Goal: Task Accomplishment & Management: Complete application form

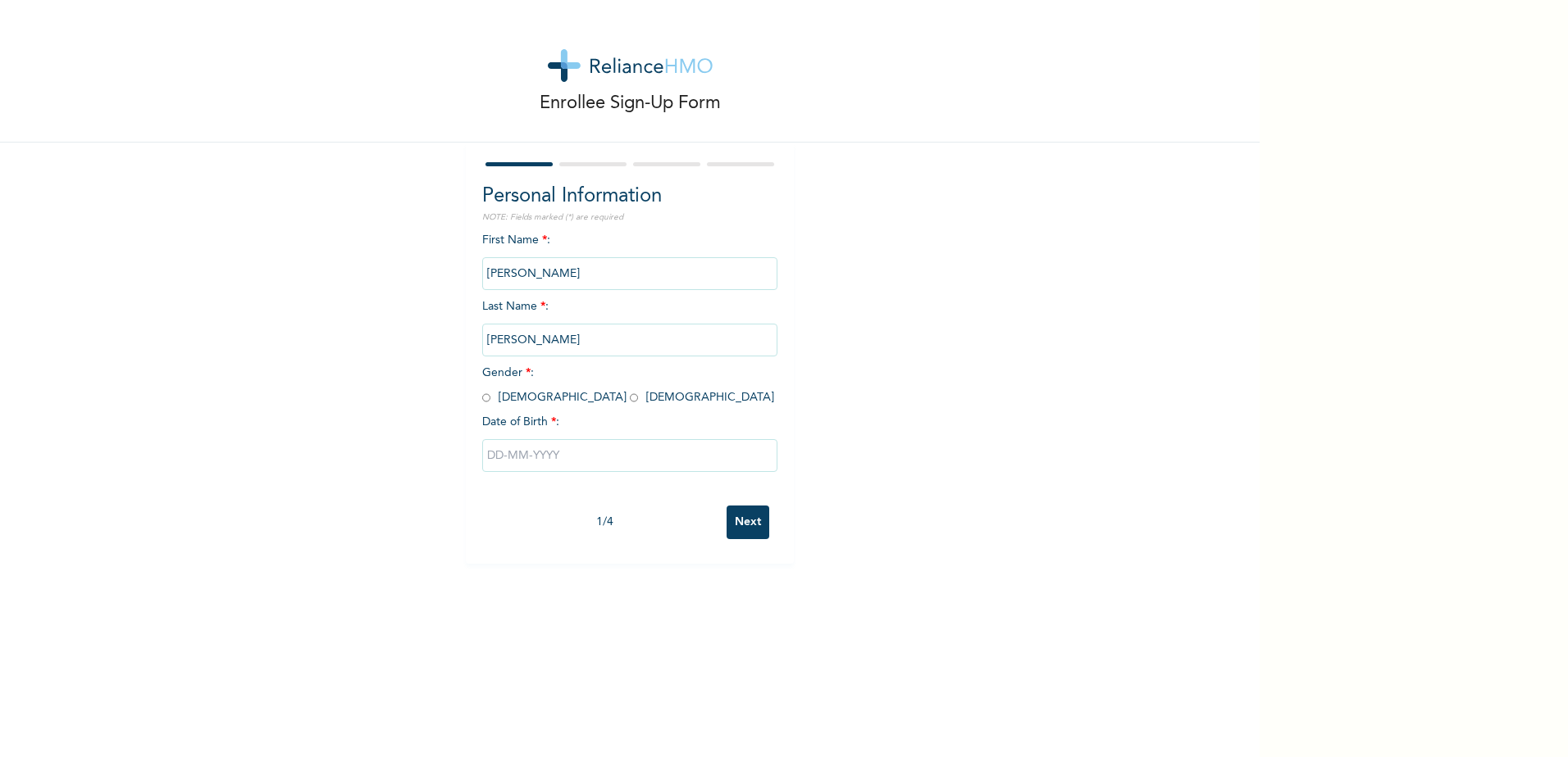
click at [503, 276] on input "[PERSON_NAME]" at bounding box center [630, 273] width 295 height 32
click at [506, 273] on input "[PERSON_NAME]" at bounding box center [630, 273] width 295 height 32
click at [504, 274] on input "[PERSON_NAME]" at bounding box center [630, 273] width 295 height 32
click at [504, 275] on input "[PERSON_NAME]" at bounding box center [630, 273] width 295 height 32
click at [499, 275] on input "[PERSON_NAME]" at bounding box center [630, 273] width 295 height 32
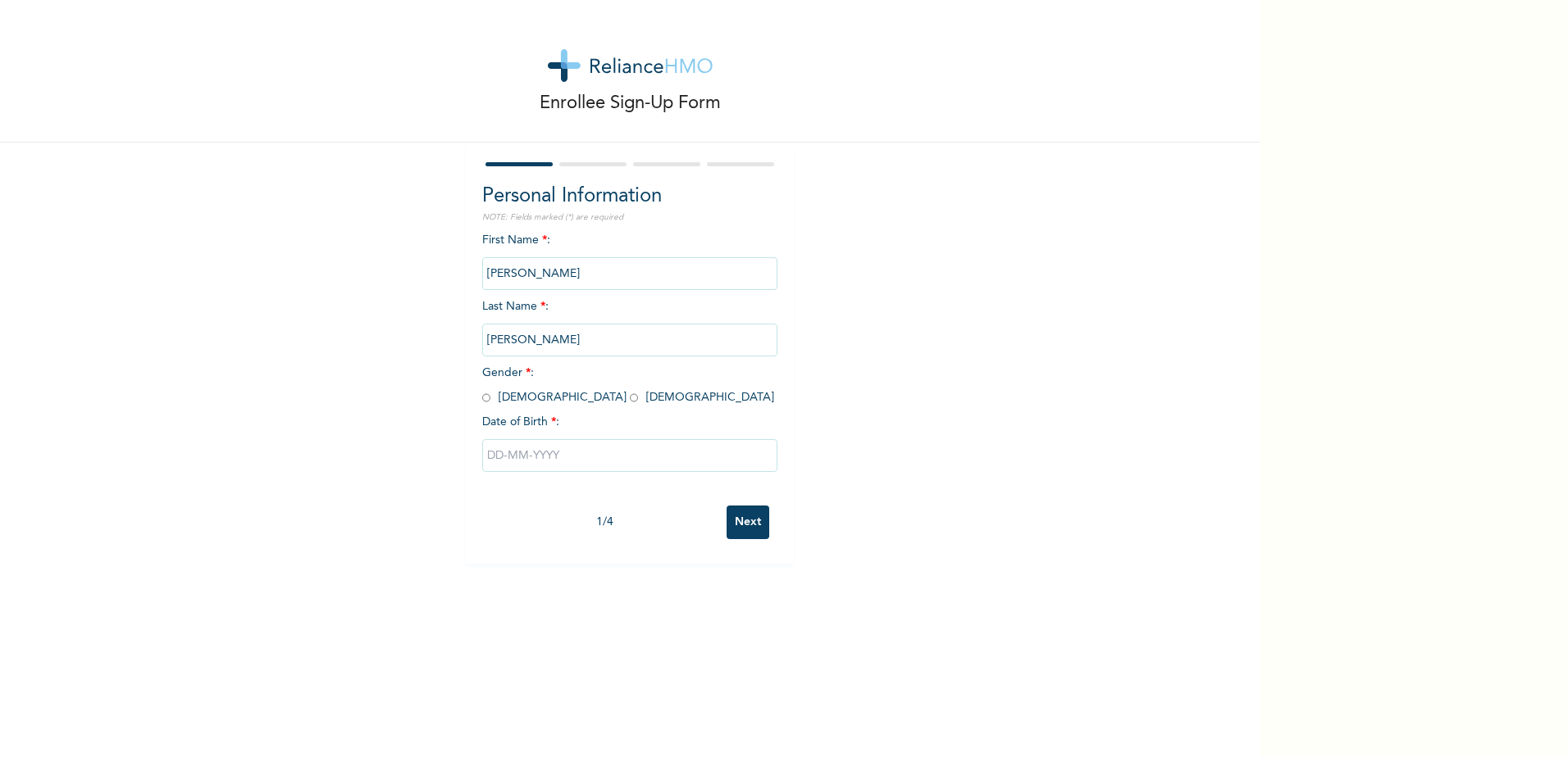
click at [506, 272] on input "[PERSON_NAME]" at bounding box center [630, 273] width 295 height 32
click at [486, 400] on span "Gender * : [DEMOGRAPHIC_DATA] [DEMOGRAPHIC_DATA]" at bounding box center [628, 385] width 292 height 36
click at [482, 400] on input "radio" at bounding box center [486, 397] width 8 height 15
radio input "true"
click at [520, 450] on input "text" at bounding box center [630, 456] width 295 height 32
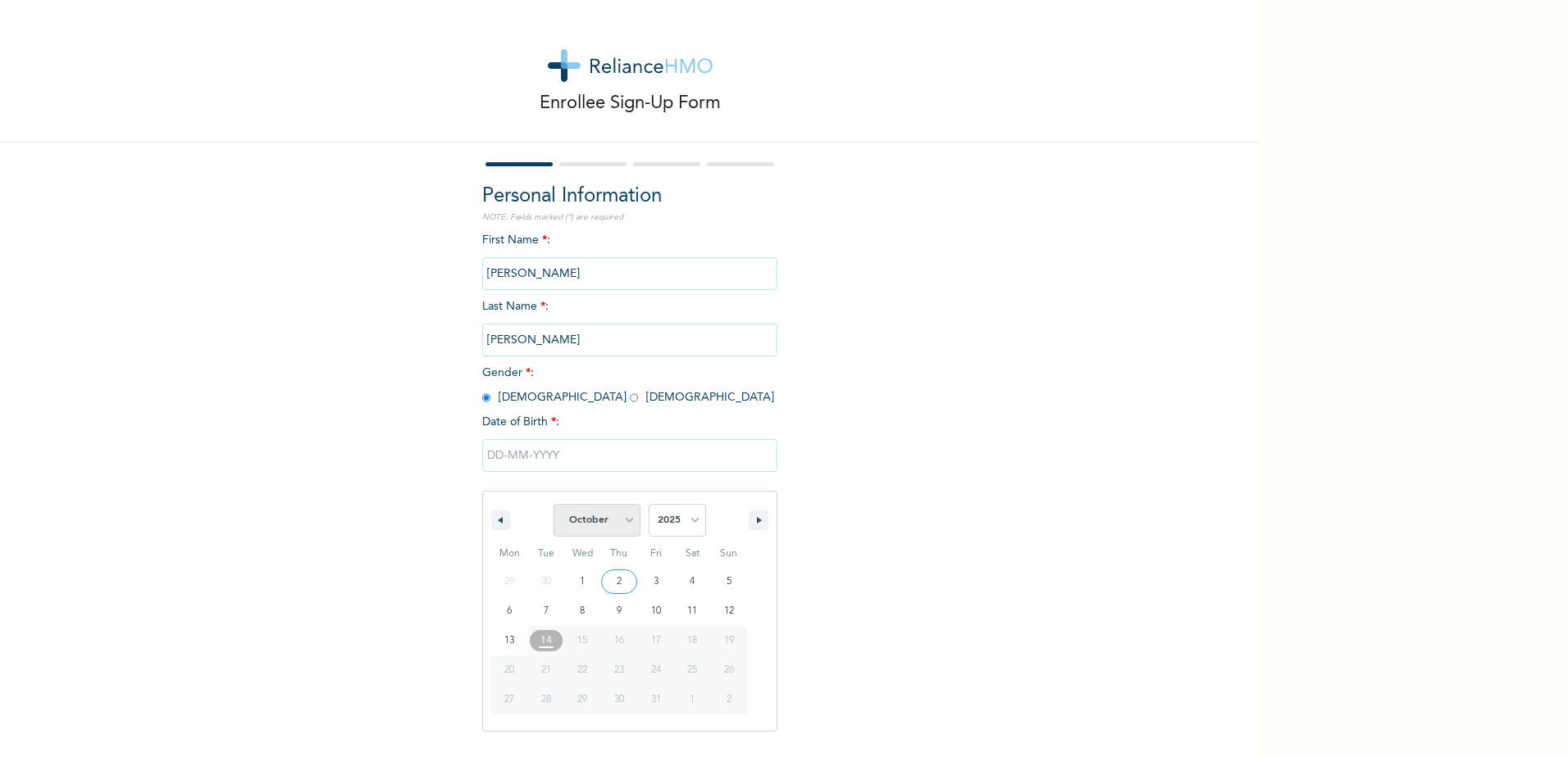
click at [614, 522] on select "January February March April May June July August September October November De…" at bounding box center [596, 521] width 87 height 32
select select "4"
click at [553, 505] on select "January February March April May June July August September October November De…" at bounding box center [596, 521] width 87 height 32
click at [666, 514] on select "2025 2024 2023 2022 2021 2020 2019 2018 2017 2016 2015 2014 2013 2012 2011 2010…" at bounding box center [677, 521] width 58 height 32
select select "1985"
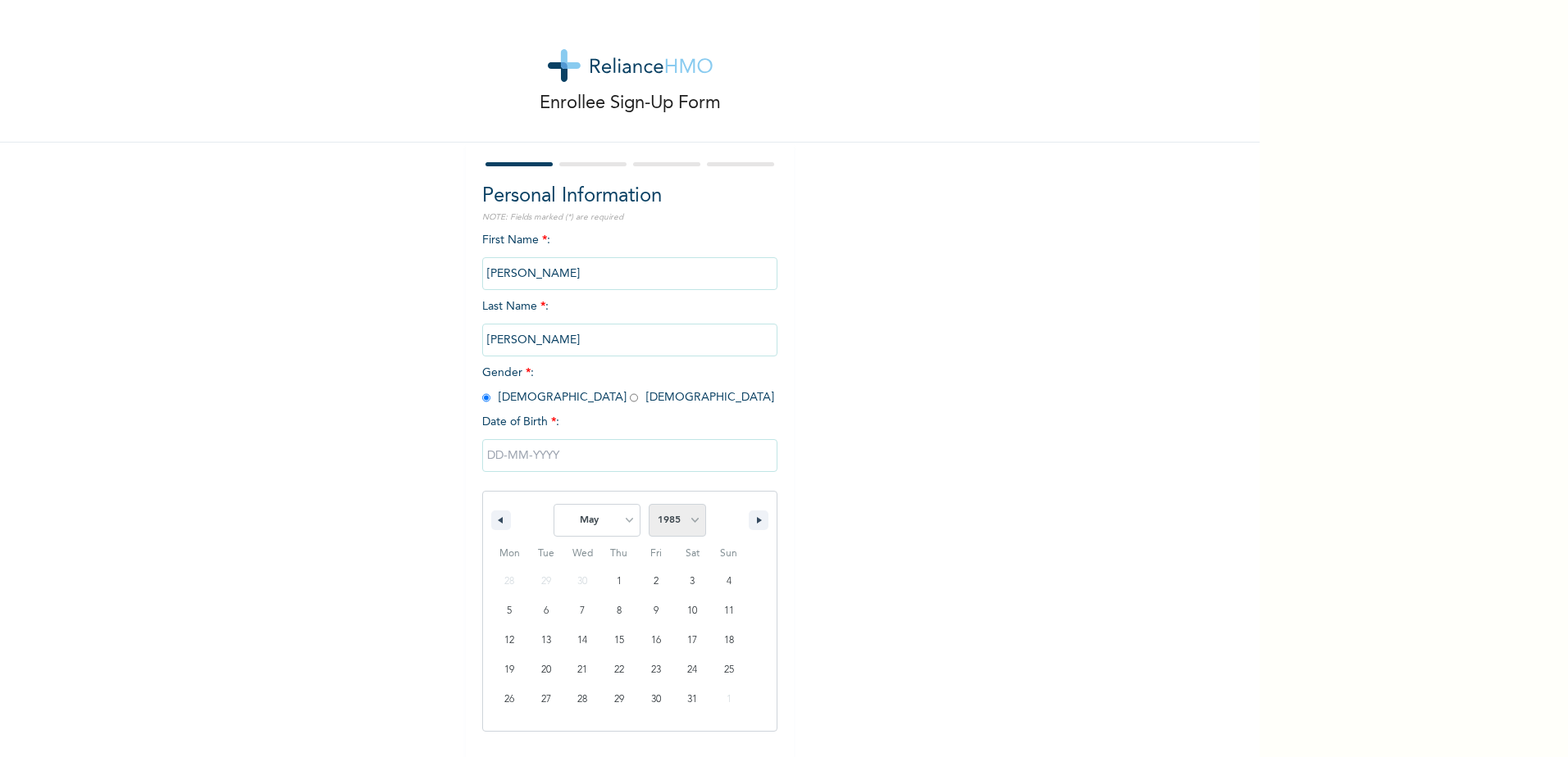
click at [649, 505] on select "2025 2024 2023 2022 2021 2020 2019 2018 2017 2016 2015 2014 2013 2012 2011 2010…" at bounding box center [677, 521] width 58 height 32
type input "[DATE]"
click at [740, 520] on input "Next" at bounding box center [748, 521] width 42 height 33
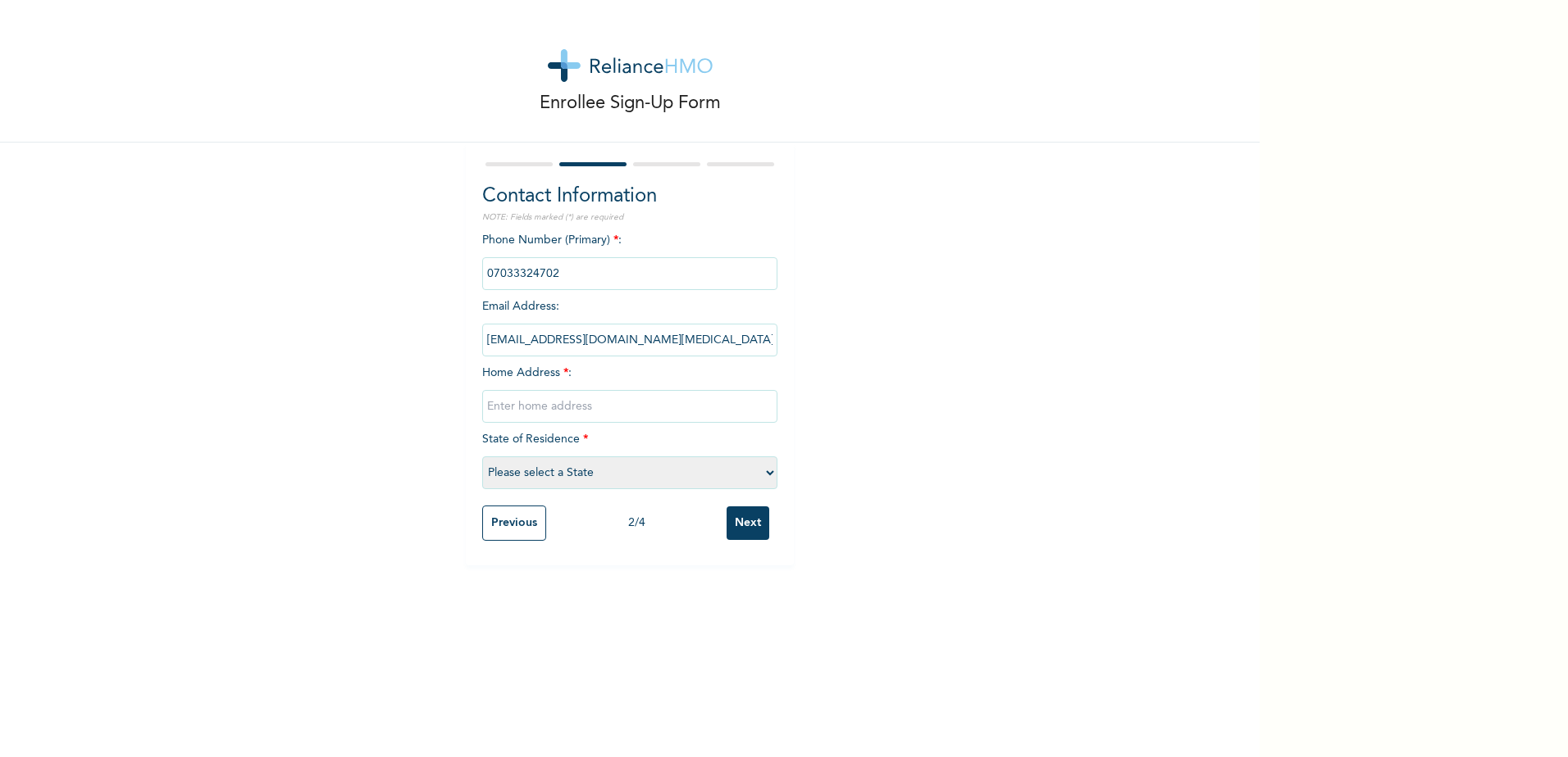
click at [553, 407] on input "text" at bounding box center [630, 406] width 295 height 32
type input "[STREET_ADDRESS][PERSON_NAME]"
click at [524, 477] on select "Please select a State [PERSON_NAME] (FCT) [PERSON_NAME] Ibom [GEOGRAPHIC_DATA] …" at bounding box center [630, 473] width 295 height 32
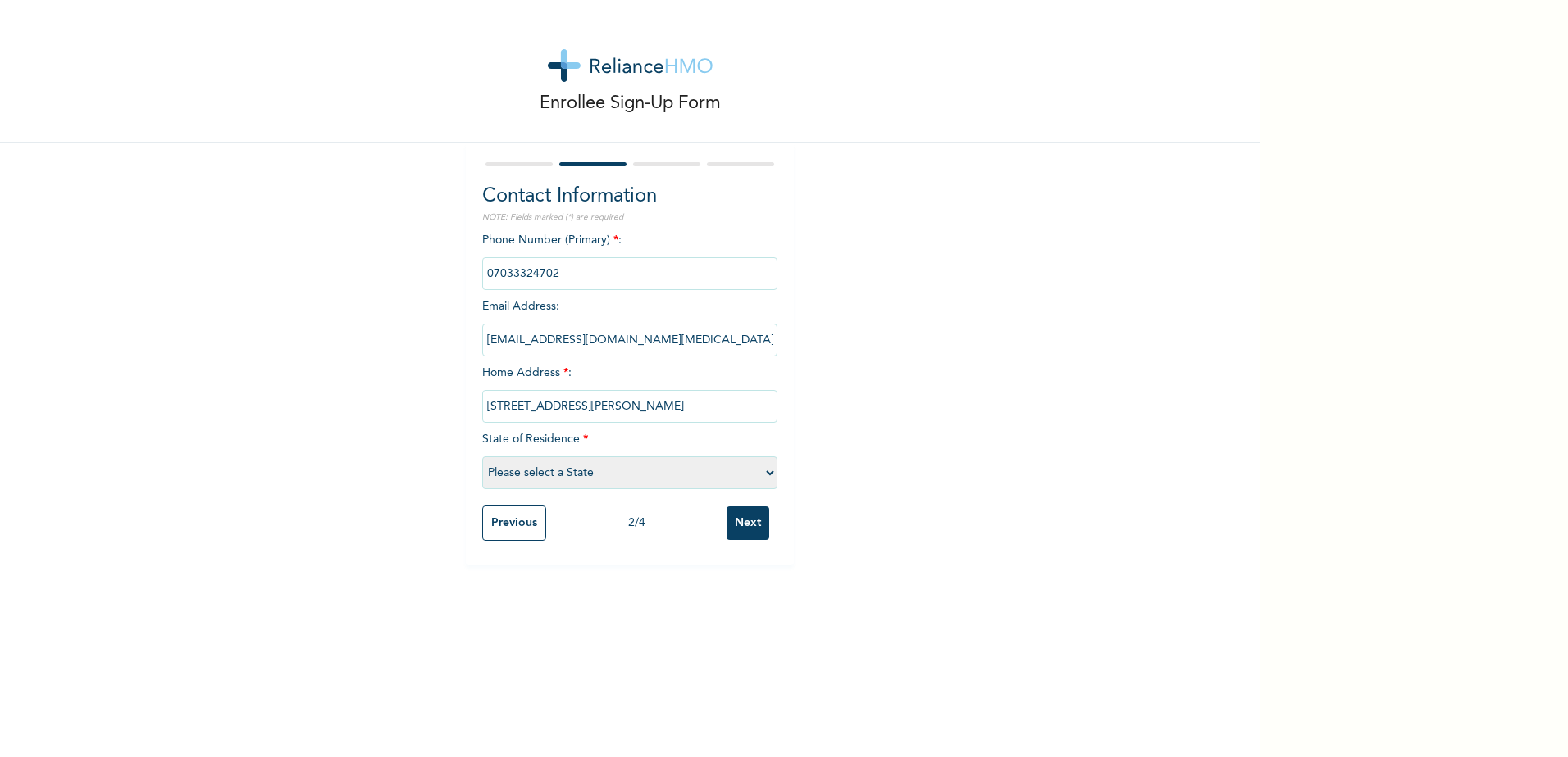
select select "25"
click at [482, 457] on select "Please select a State [PERSON_NAME] (FCT) [PERSON_NAME] Ibom [GEOGRAPHIC_DATA] …" at bounding box center [630, 473] width 295 height 32
click at [735, 521] on input "Next" at bounding box center [748, 522] width 42 height 33
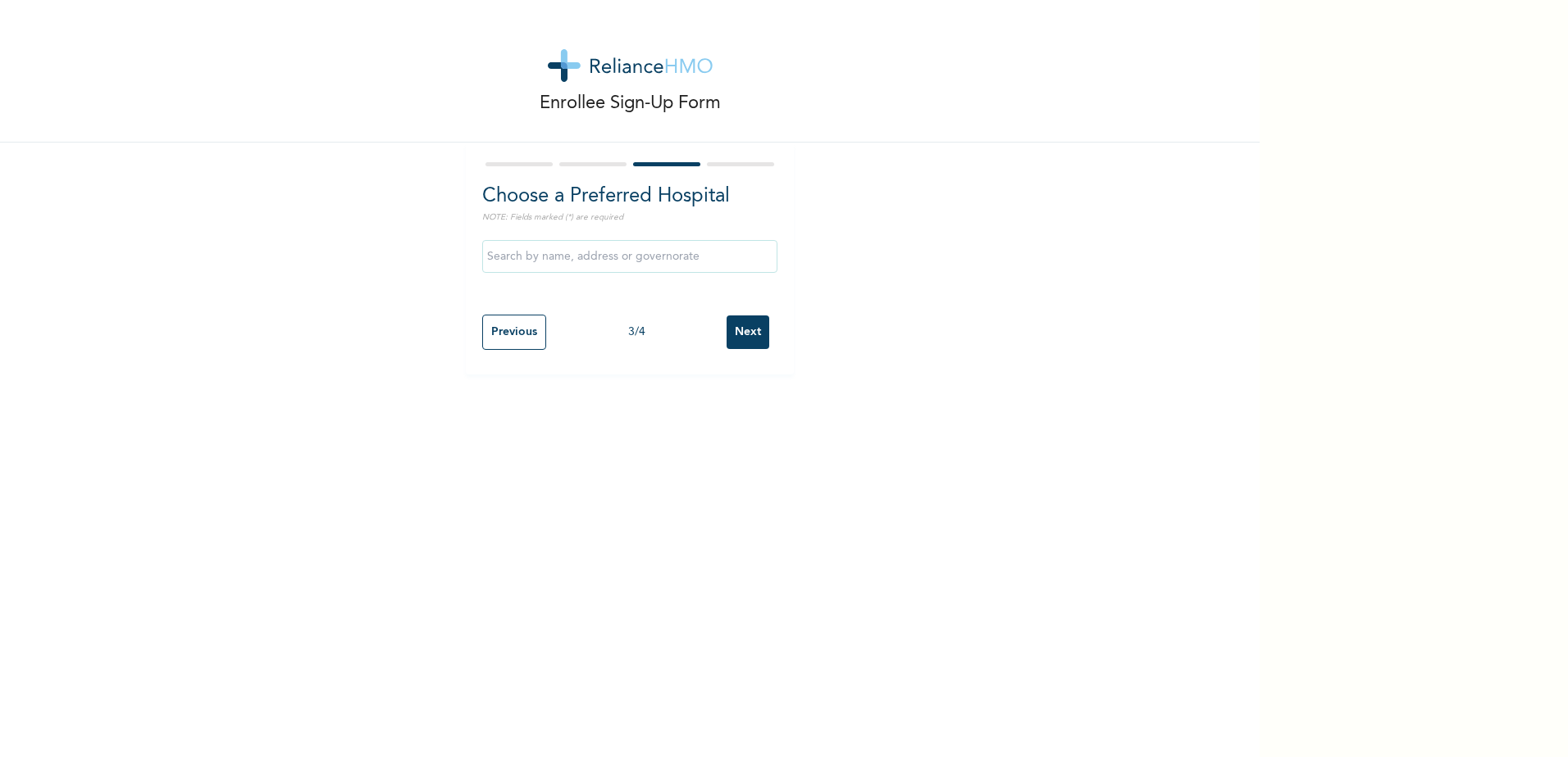
click at [574, 254] on input "text" at bounding box center [630, 256] width 295 height 32
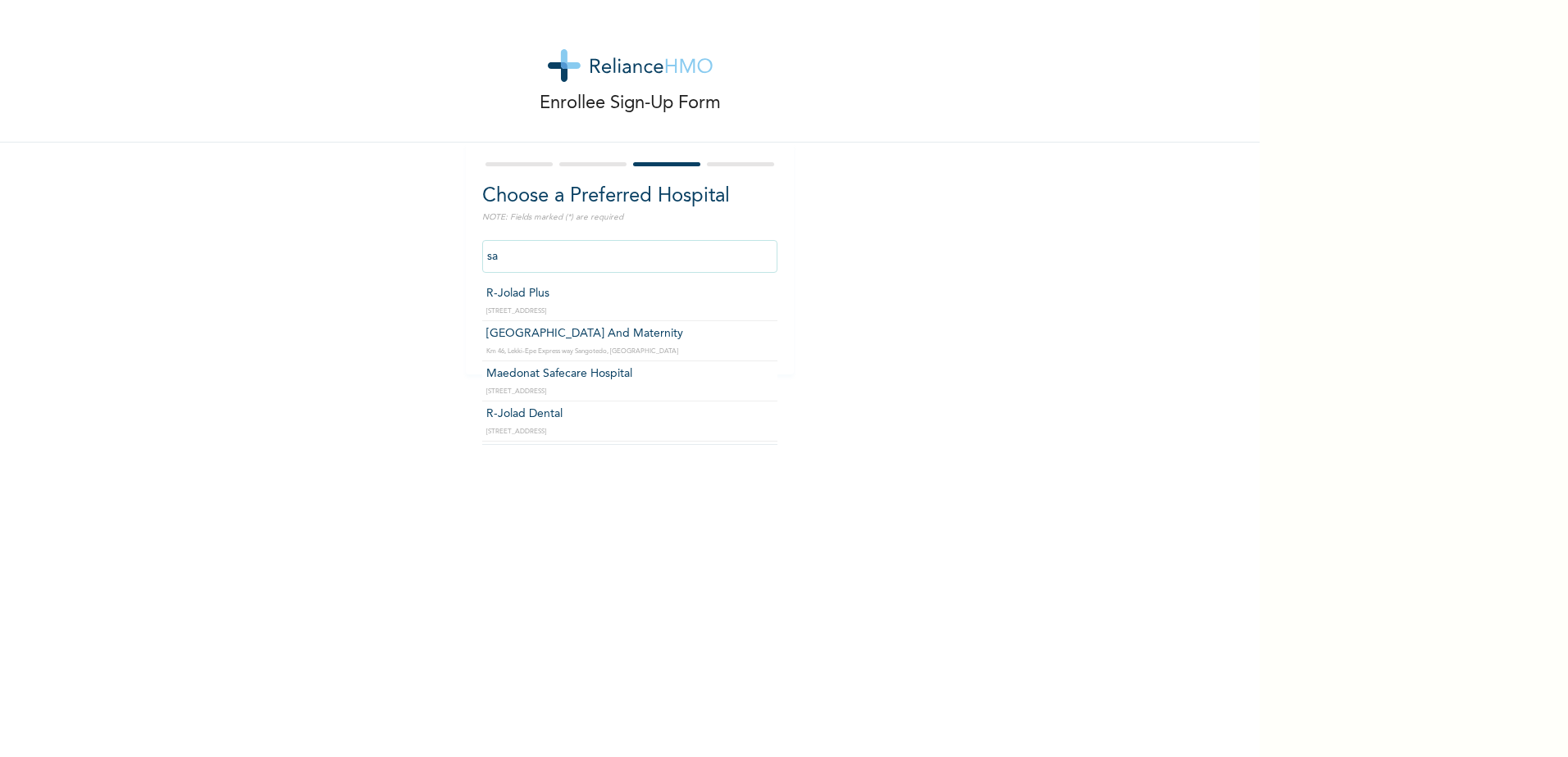
type input "s"
type input "c"
type input "d"
click at [648, 255] on input "text" at bounding box center [630, 256] width 295 height 32
type input "[GEOGRAPHIC_DATA] And Maternity"
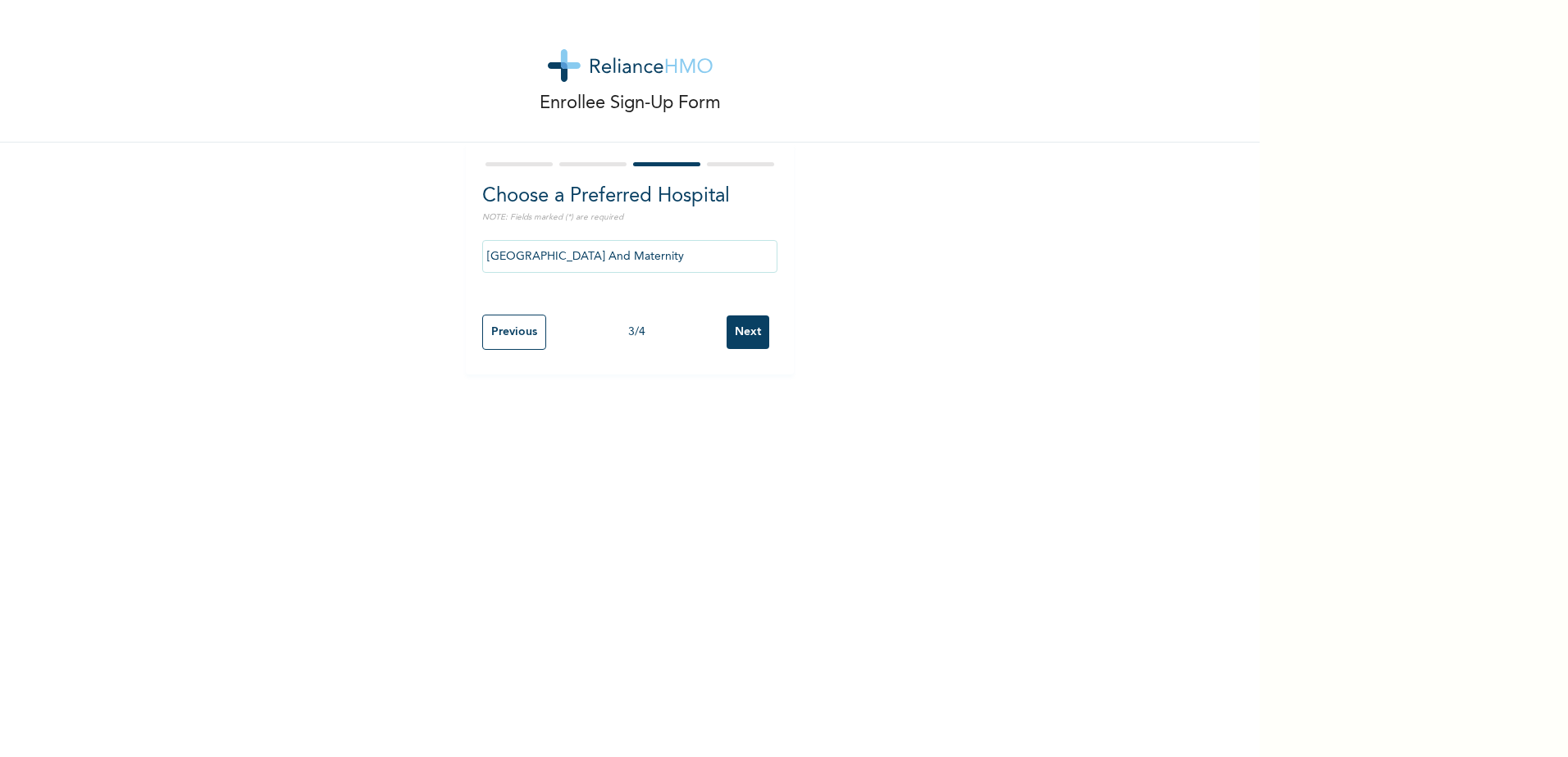
click at [749, 336] on input "Next" at bounding box center [748, 332] width 42 height 33
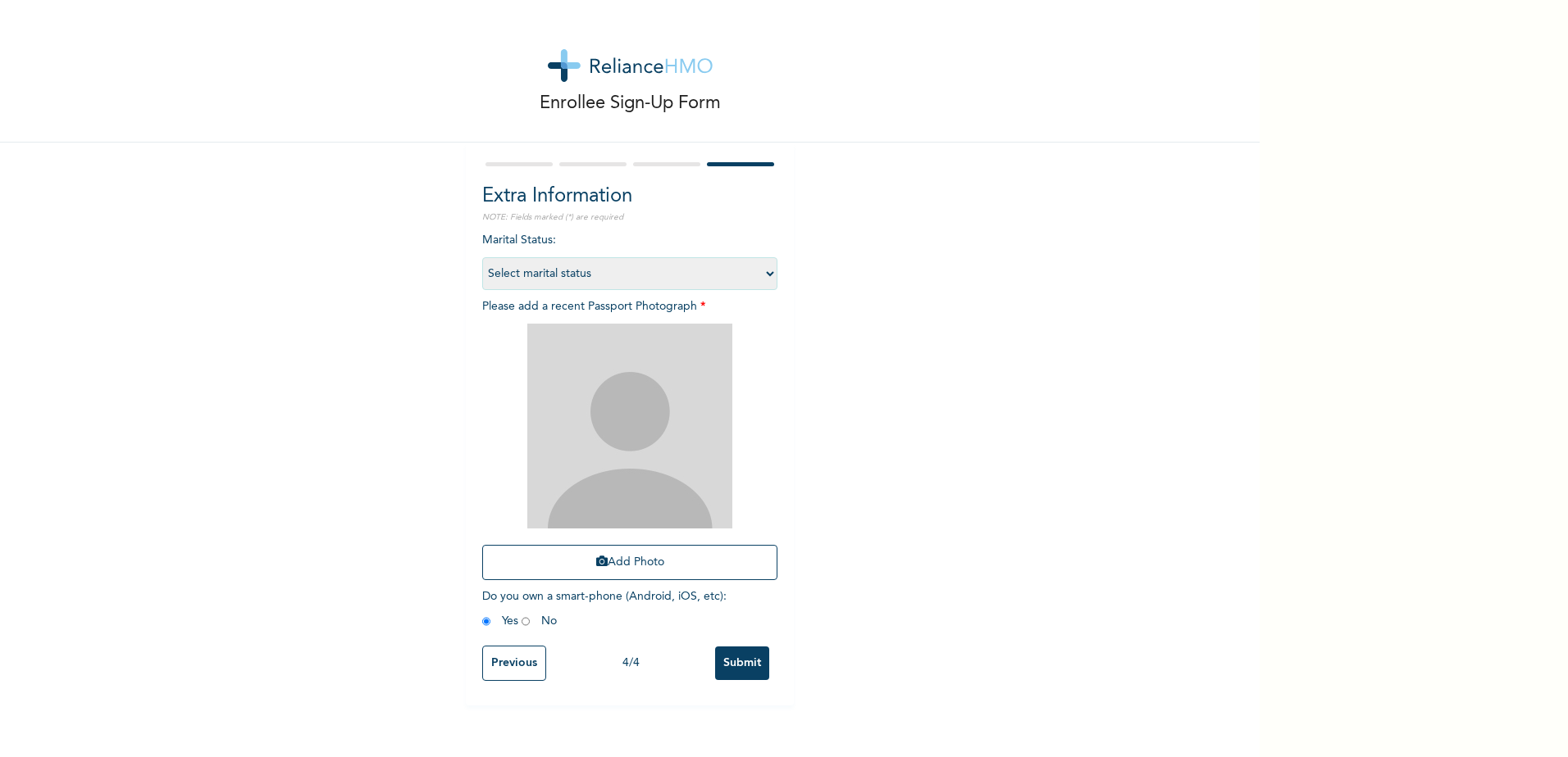
click at [563, 275] on select "Select marital status [DEMOGRAPHIC_DATA] Married [DEMOGRAPHIC_DATA] Widow/[DEMO…" at bounding box center [630, 273] width 295 height 32
select select "2"
click at [482, 257] on select "Select marital status [DEMOGRAPHIC_DATA] Married [DEMOGRAPHIC_DATA] Widow/[DEMO…" at bounding box center [630, 273] width 295 height 32
click at [643, 571] on button "Add Photo" at bounding box center [630, 562] width 295 height 35
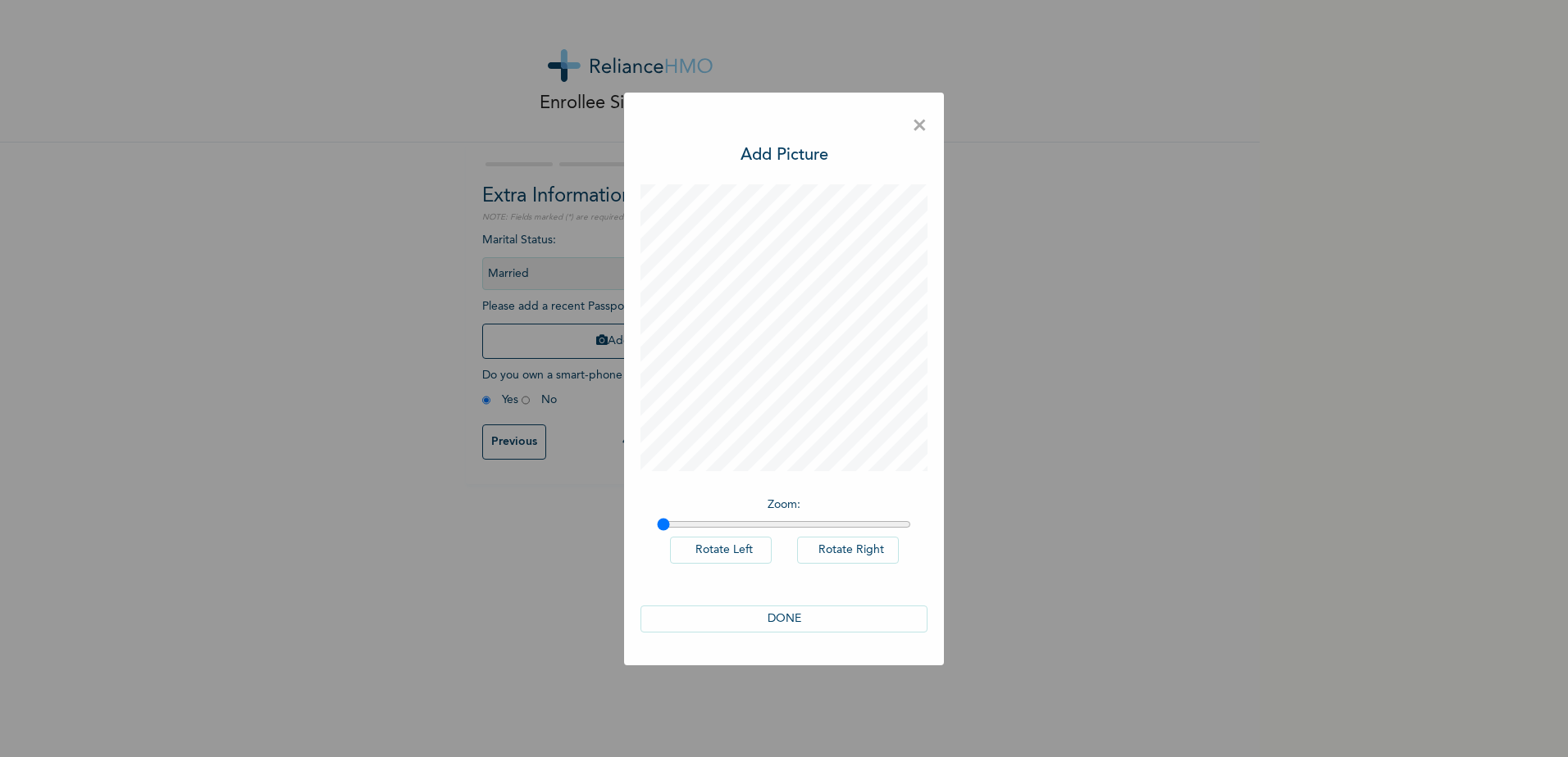
click at [802, 618] on button "DONE" at bounding box center [784, 619] width 287 height 27
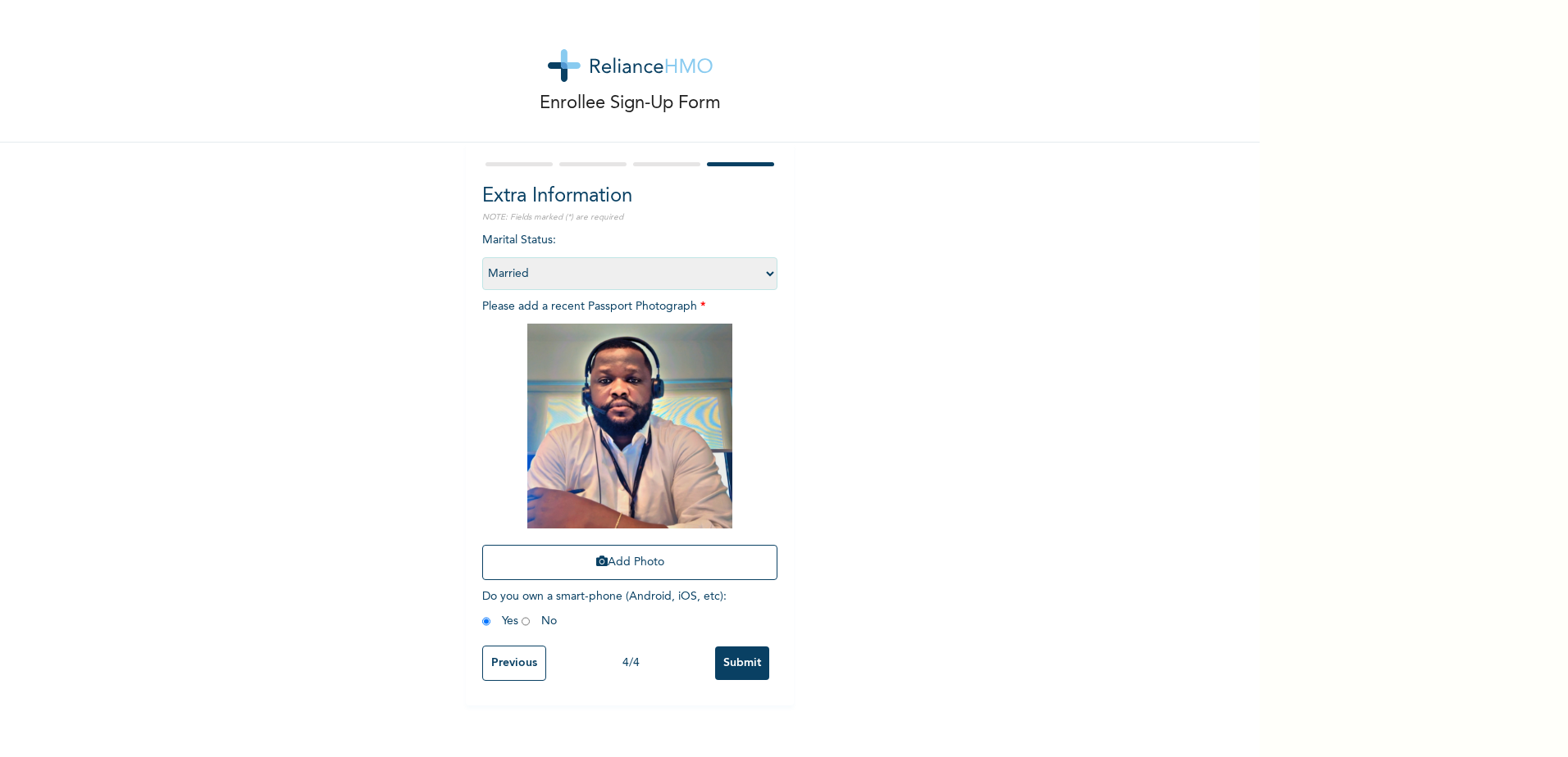
click at [739, 659] on input "Submit" at bounding box center [742, 663] width 54 height 33
